Goal: Task Accomplishment & Management: Use online tool/utility

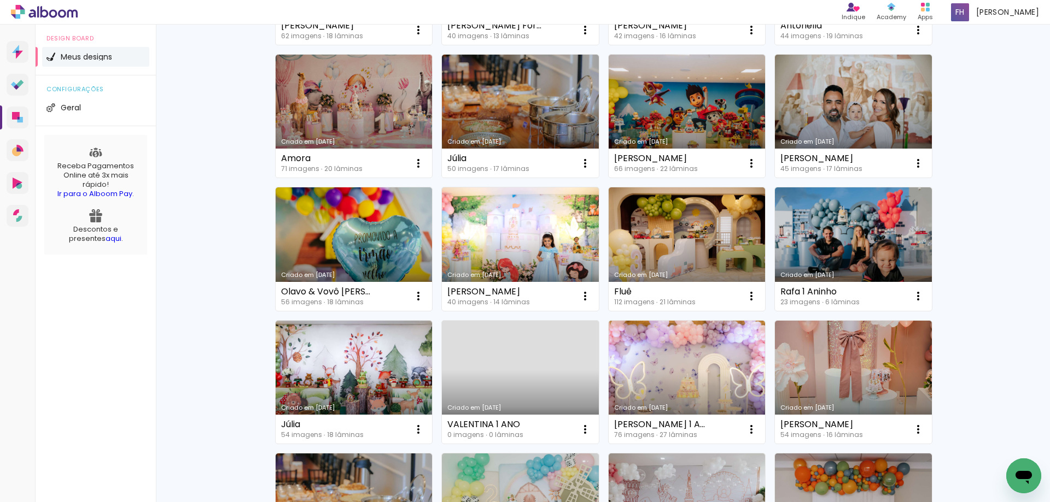
scroll to position [273, 0]
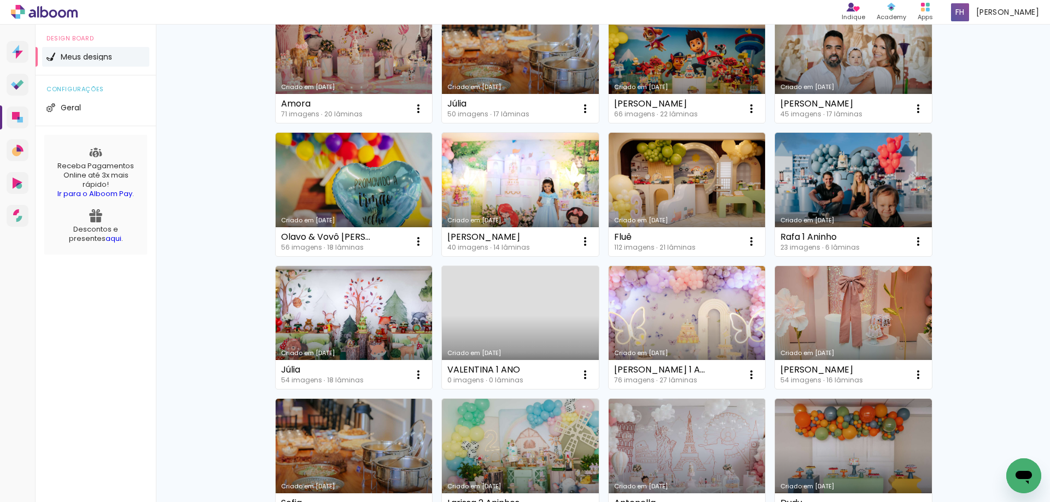
click at [641, 447] on link "Criado em [DATE]" at bounding box center [686, 461] width 157 height 124
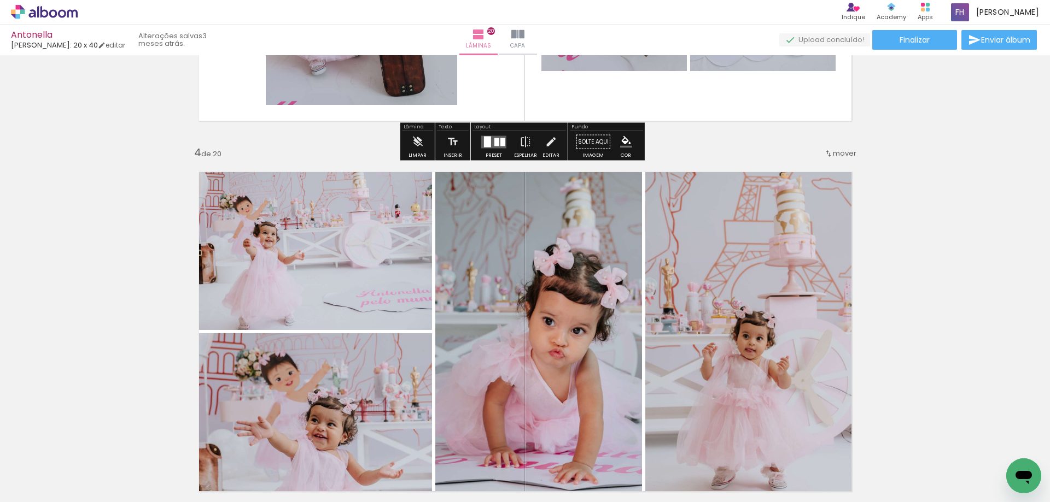
scroll to position [1148, 0]
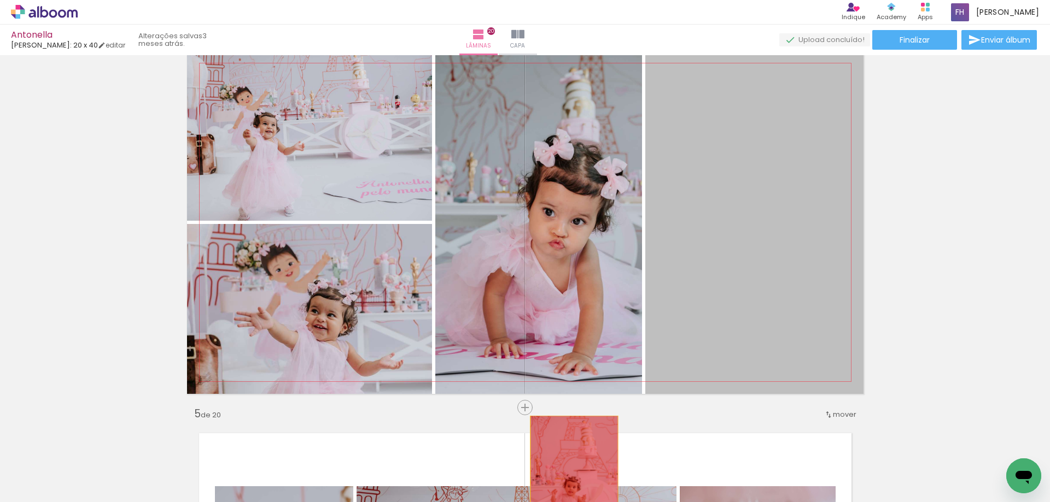
drag, startPoint x: 750, startPoint y: 243, endPoint x: 570, endPoint y: 485, distance: 302.0
click at [570, 485] on quentale-workspace at bounding box center [525, 251] width 1050 height 502
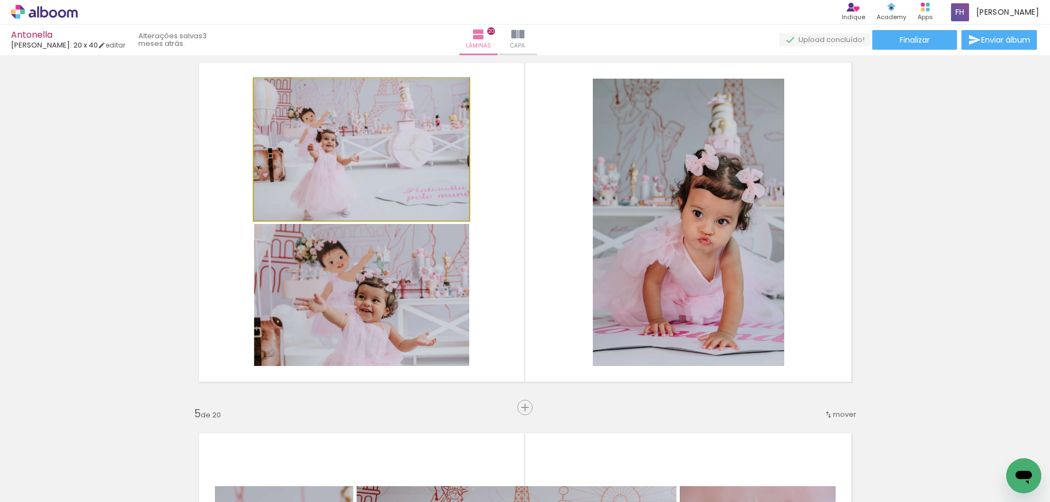
drag, startPoint x: 348, startPoint y: 180, endPoint x: 355, endPoint y: 167, distance: 14.9
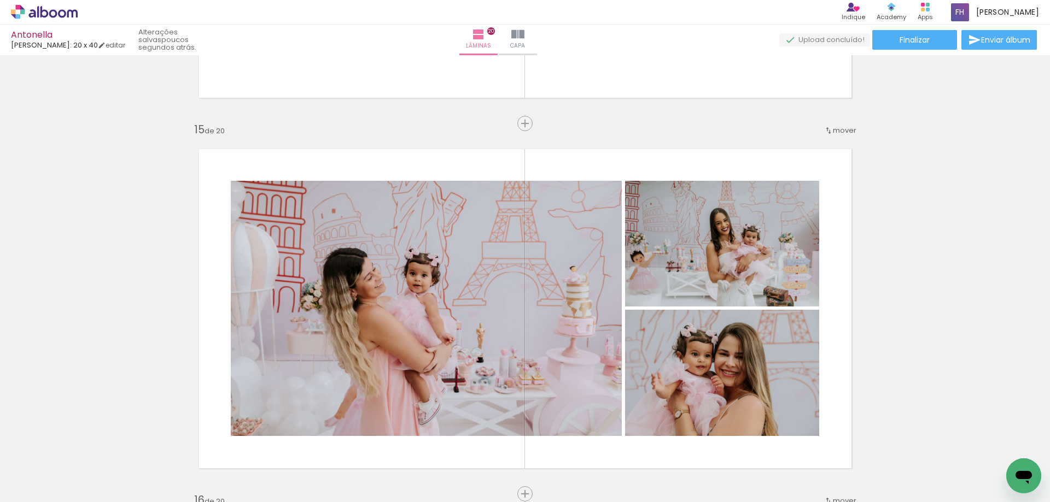
scroll to position [5248, 0]
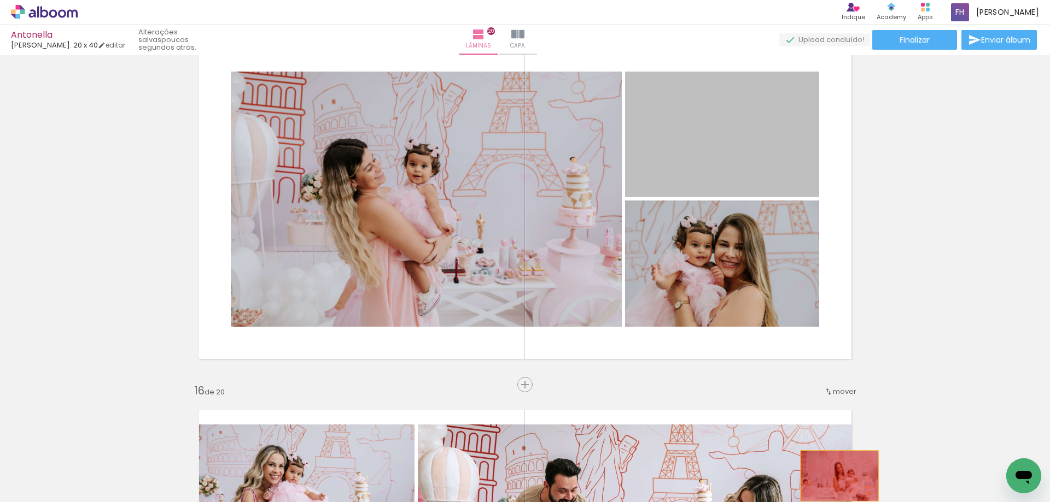
drag, startPoint x: 750, startPoint y: 140, endPoint x: 836, endPoint y: 476, distance: 347.0
click at [836, 476] on quentale-workspace at bounding box center [525, 251] width 1050 height 502
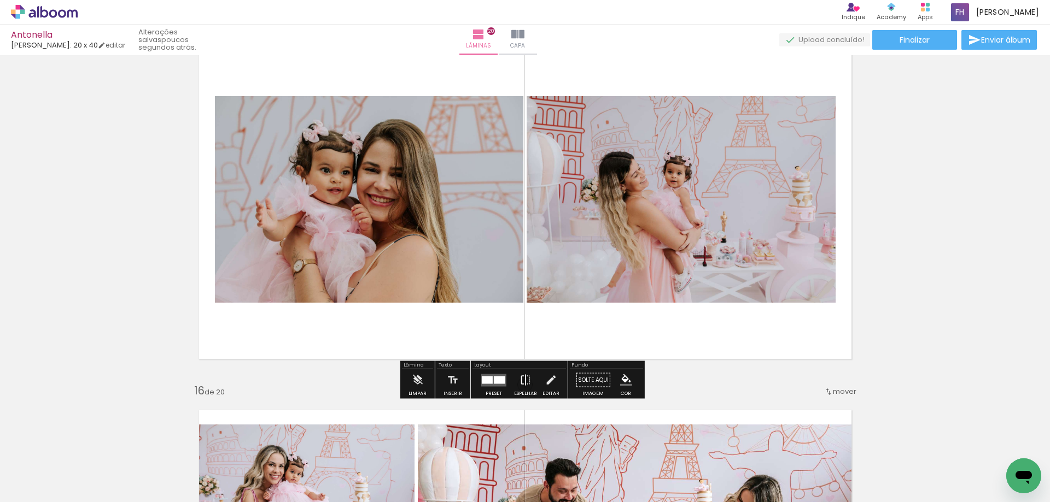
click at [520, 390] on iron-icon at bounding box center [525, 381] width 12 height 22
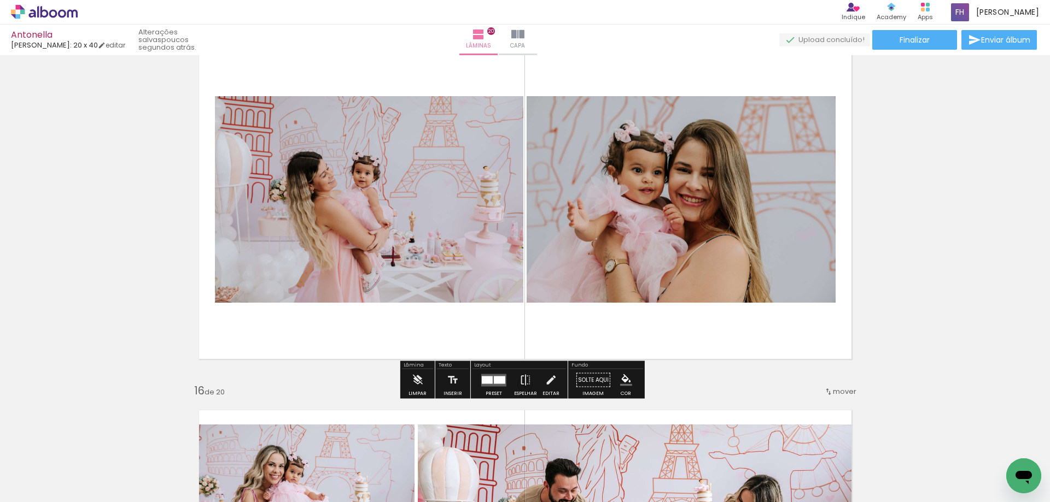
scroll to position [5522, 0]
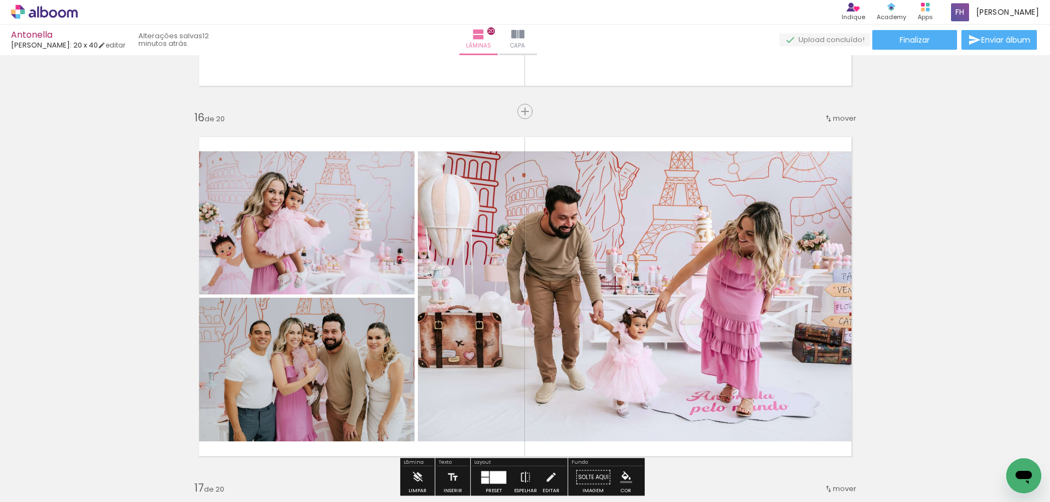
scroll to position [5850, 0]
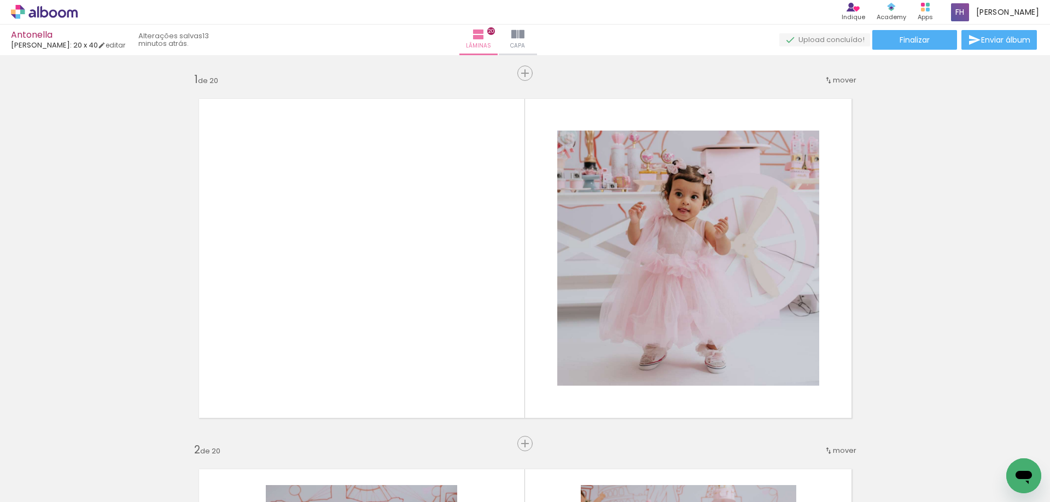
scroll to position [5850, 0]
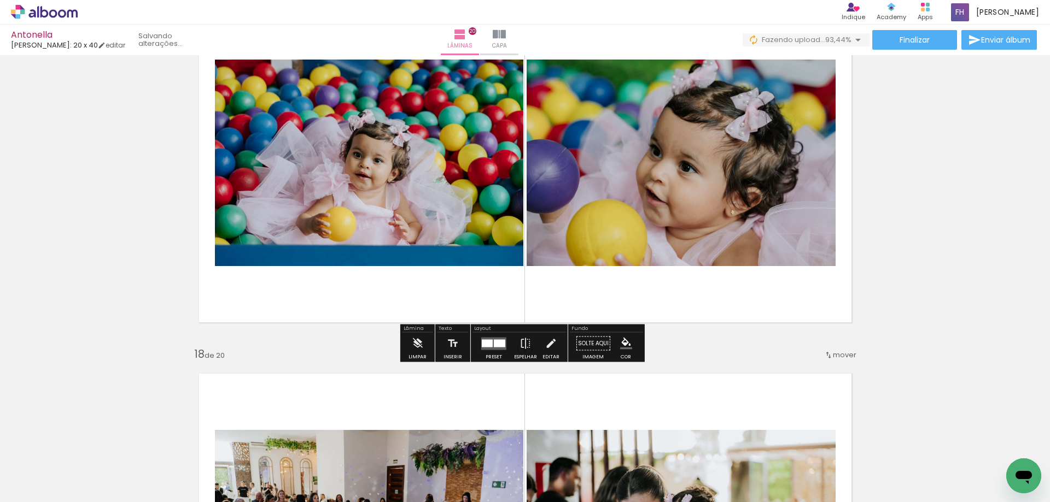
scroll to position [6136, 0]
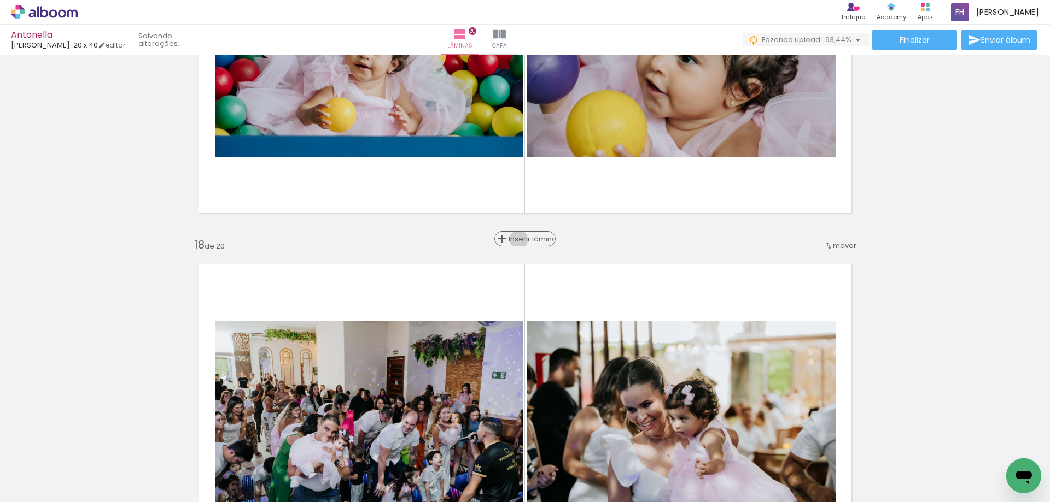
click at [523, 239] on span "Inserir lâmina" at bounding box center [529, 239] width 43 height 7
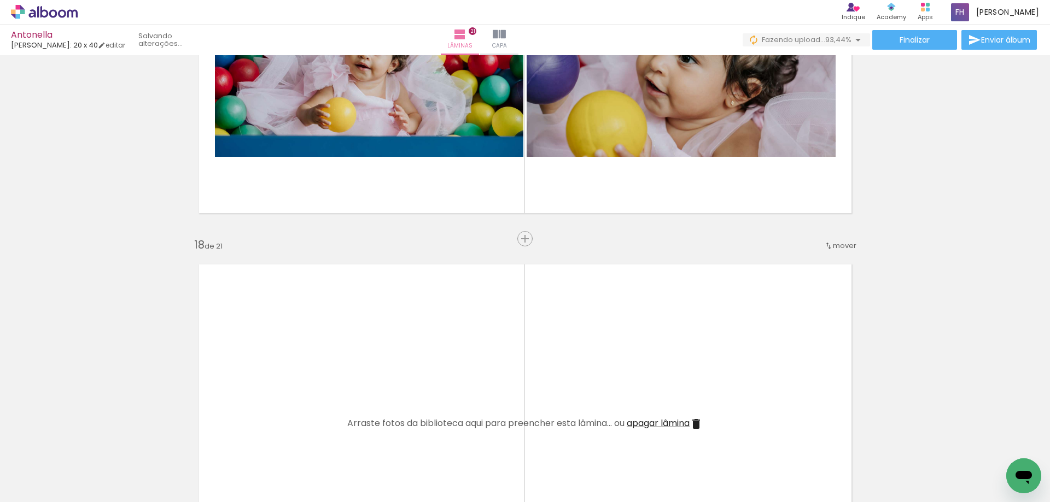
scroll to position [0, 2778]
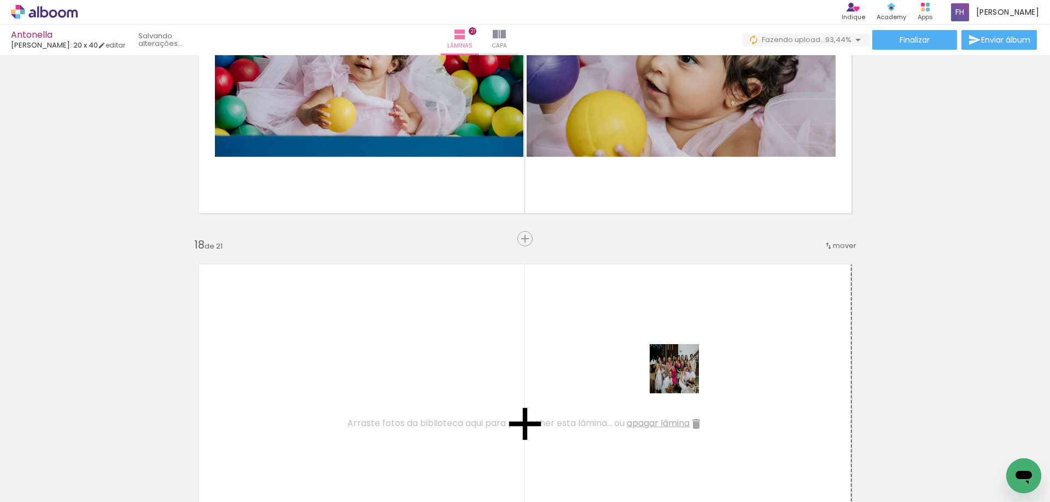
drag, startPoint x: 783, startPoint y: 449, endPoint x: 790, endPoint y: 389, distance: 61.0
click at [634, 341] on quentale-workspace at bounding box center [525, 251] width 1050 height 502
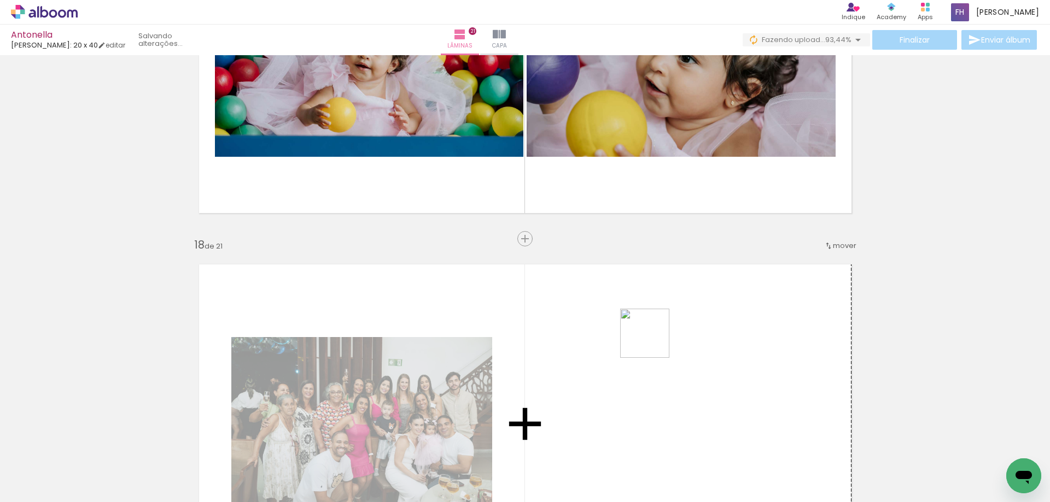
drag, startPoint x: 997, startPoint y: 468, endPoint x: 645, endPoint y: 342, distance: 374.0
click at [645, 342] on quentale-workspace at bounding box center [525, 251] width 1050 height 502
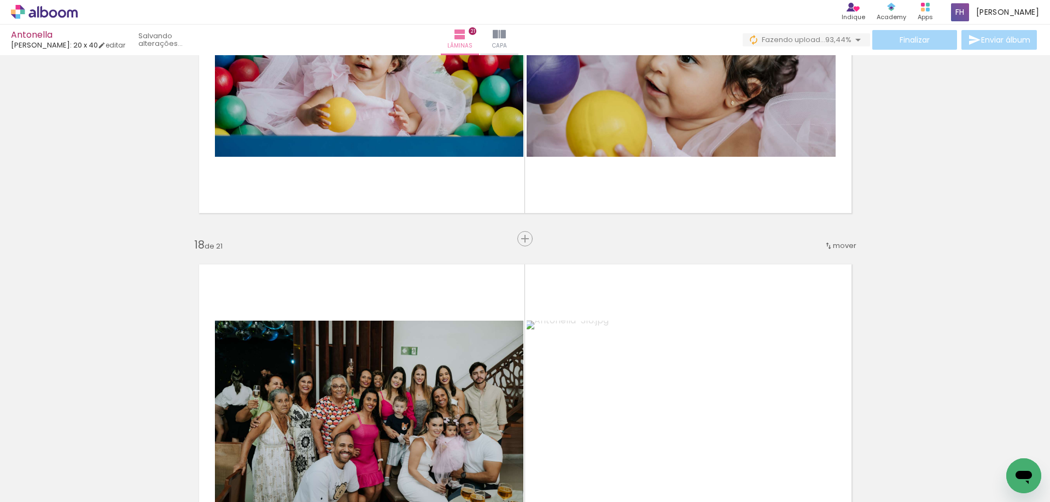
scroll to position [6245, 0]
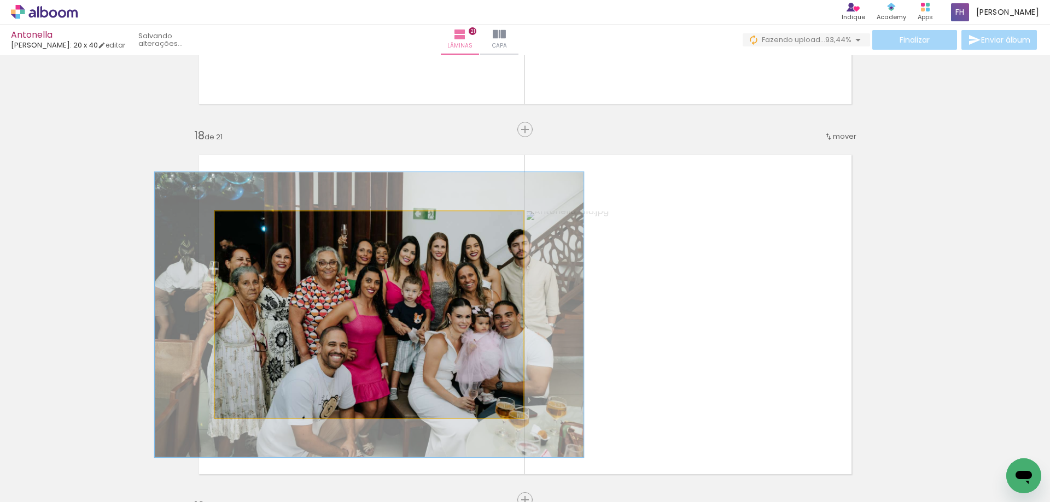
drag, startPoint x: 246, startPoint y: 220, endPoint x: 255, endPoint y: 224, distance: 9.5
click at [255, 224] on div at bounding box center [262, 222] width 43 height 17
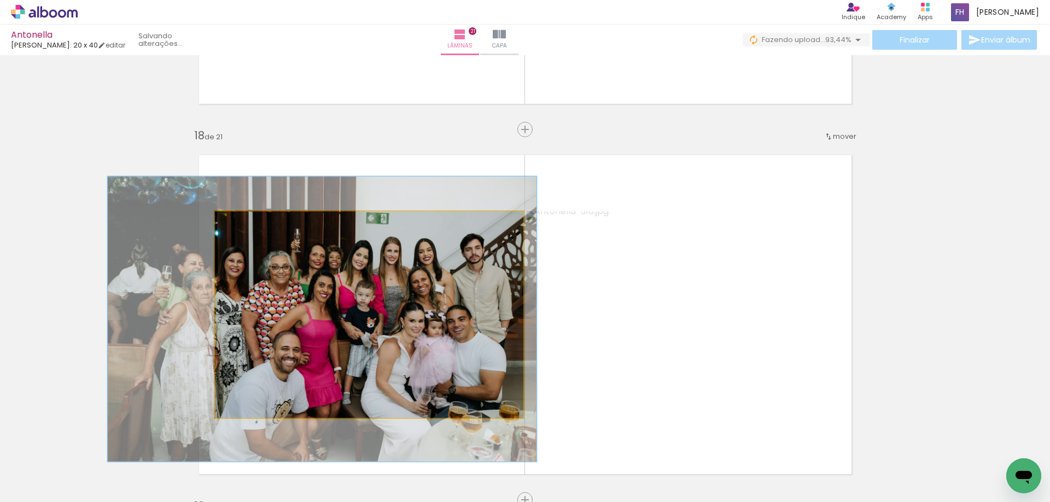
drag, startPoint x: 354, startPoint y: 292, endPoint x: 312, endPoint y: 295, distance: 41.6
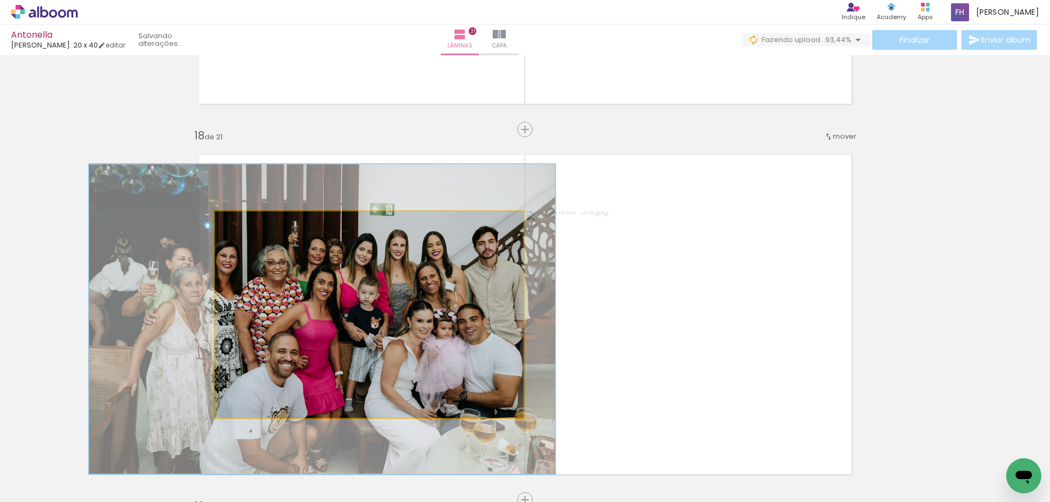
type paper-slider "150"
click at [261, 230] on div at bounding box center [261, 222] width 17 height 17
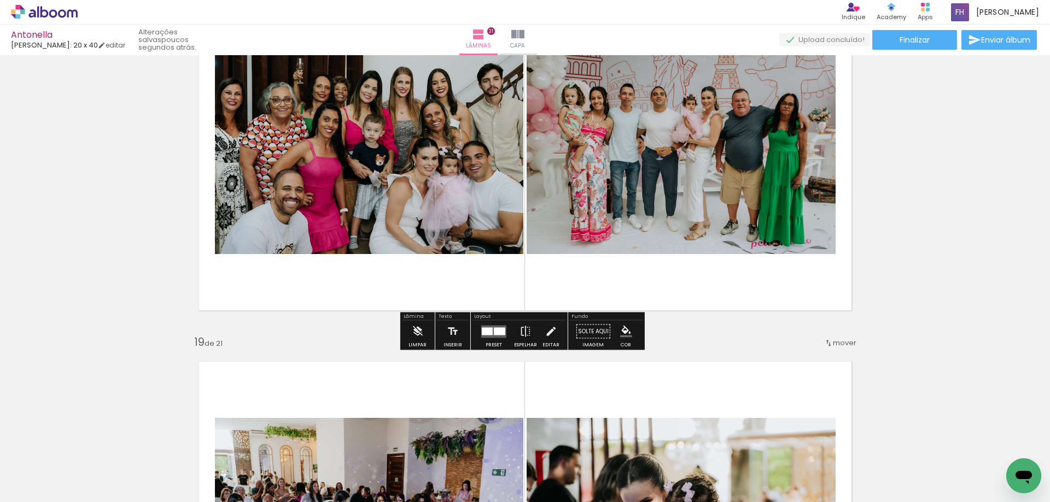
scroll to position [6300, 0]
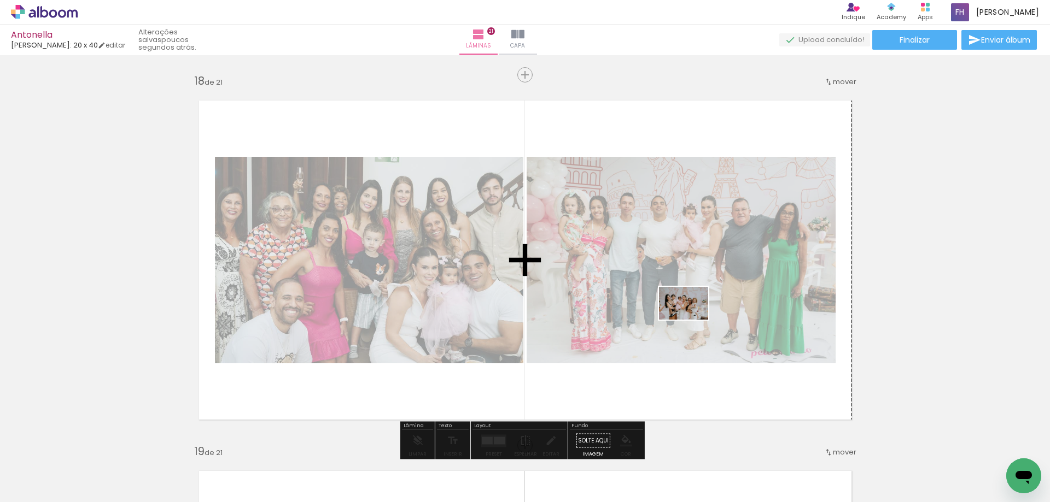
drag, startPoint x: 886, startPoint y: 465, endPoint x: 692, endPoint y: 320, distance: 242.2
click at [692, 320] on quentale-workspace at bounding box center [525, 251] width 1050 height 502
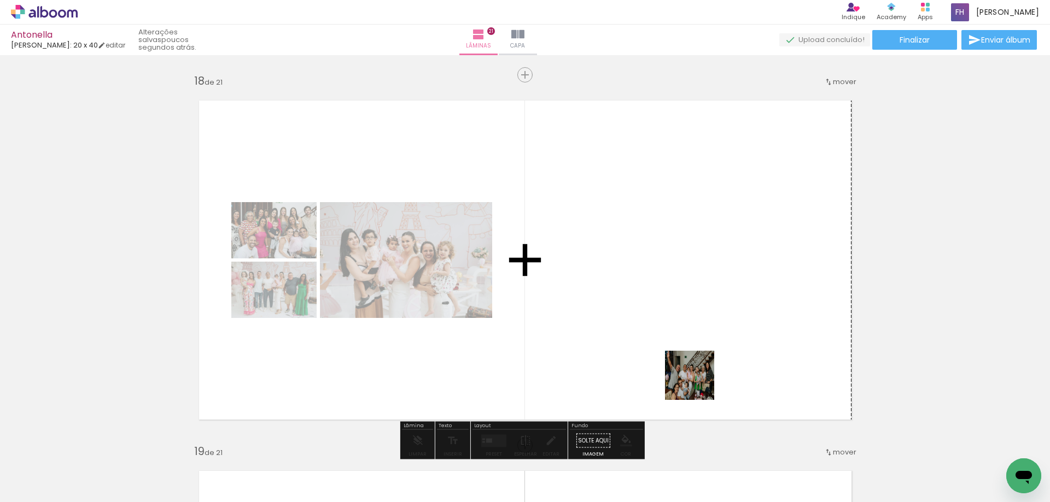
drag, startPoint x: 939, startPoint y: 473, endPoint x: 564, endPoint y: 244, distance: 439.0
click at [592, 313] on quentale-workspace at bounding box center [525, 251] width 1050 height 502
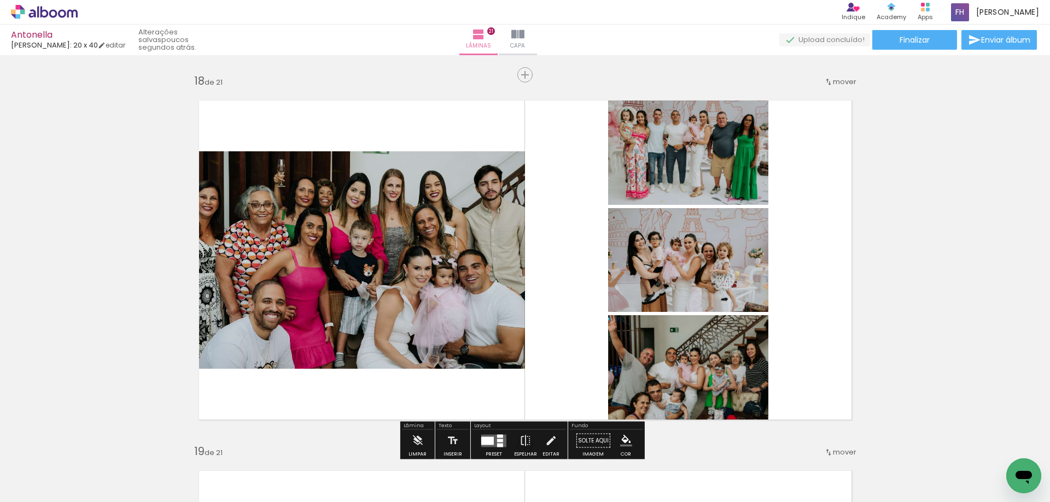
scroll to position [6354, 0]
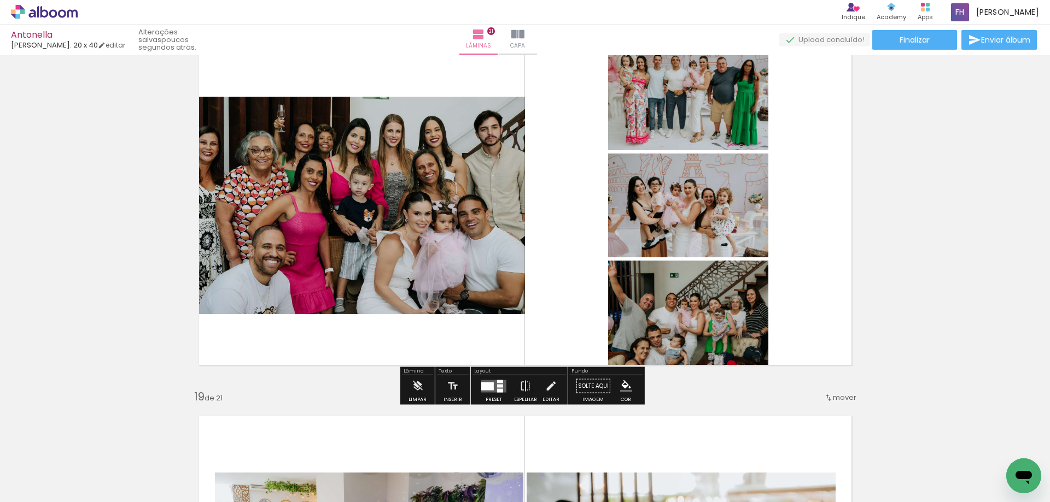
drag, startPoint x: 496, startPoint y: 388, endPoint x: 1002, endPoint y: 287, distance: 515.7
click at [497, 387] on quentale-layouter at bounding box center [493, 386] width 25 height 13
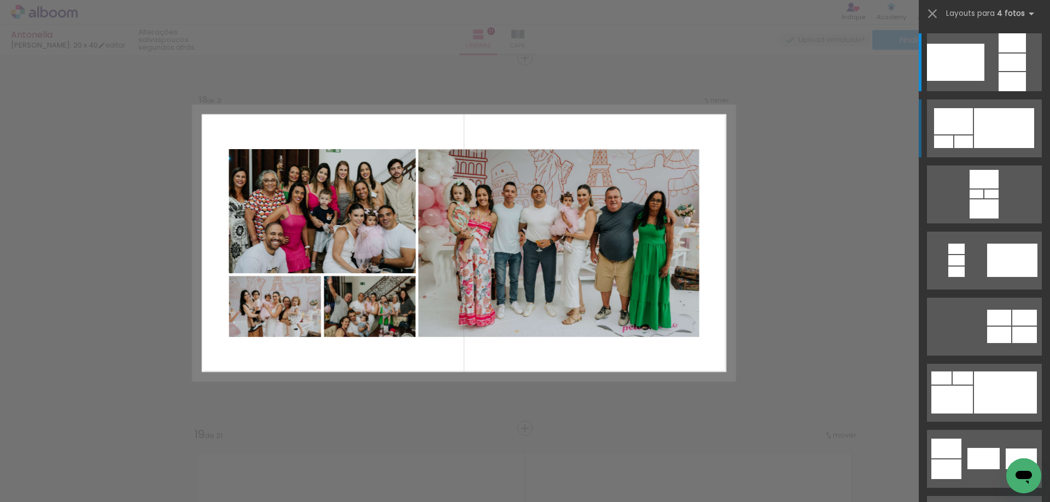
scroll to position [6316, 0]
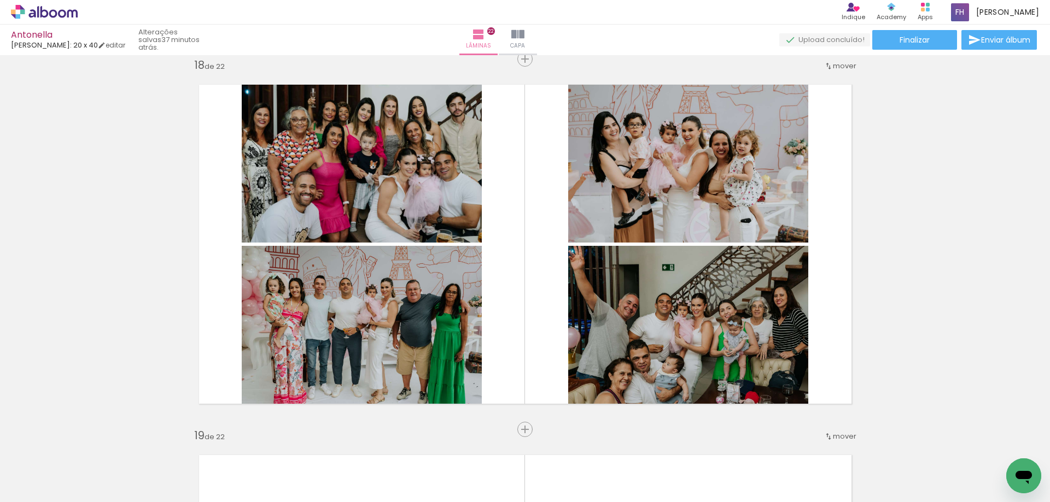
scroll to position [0, 2778]
